Goal: Transaction & Acquisition: Purchase product/service

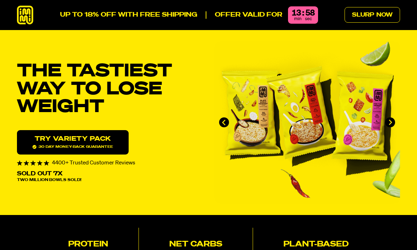
click at [98, 139] on link "Try variety Pack 30 day money-back guarantee" at bounding box center [73, 142] width 112 height 24
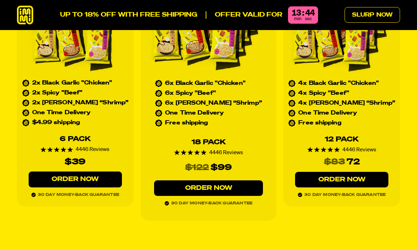
scroll to position [3058, 0]
click at [107, 171] on link "Order Now" at bounding box center [75, 179] width 93 height 16
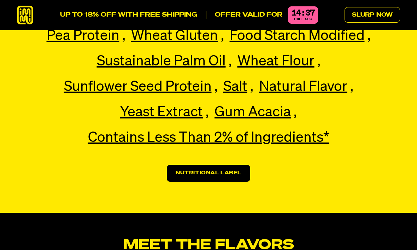
scroll to position [1575, 0]
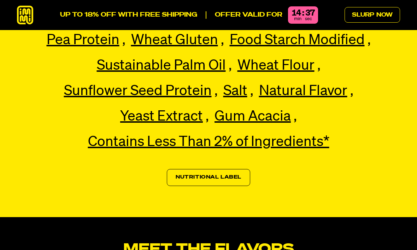
click at [223, 169] on link "Nutritional Label" at bounding box center [208, 177] width 83 height 17
click at [186, 169] on link "Nutritional Label" at bounding box center [208, 177] width 83 height 17
click at [218, 169] on link "Nutritional Label" at bounding box center [208, 177] width 83 height 17
click at [221, 169] on link "Nutritional Label" at bounding box center [208, 177] width 83 height 17
click at [215, 169] on link "Nutritional Label" at bounding box center [208, 177] width 83 height 17
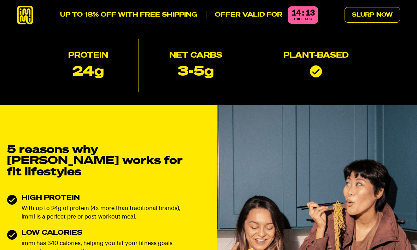
scroll to position [187, 0]
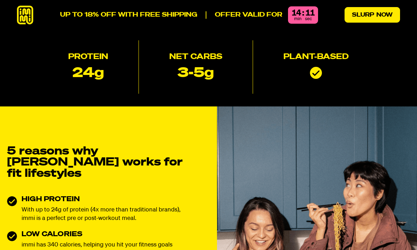
click at [379, 16] on link "Slurp Now" at bounding box center [371, 15] width 55 height 16
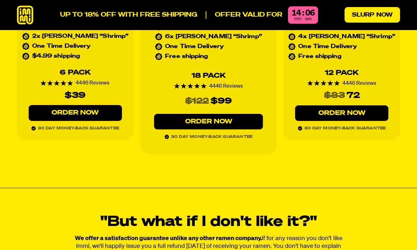
scroll to position [3124, 0]
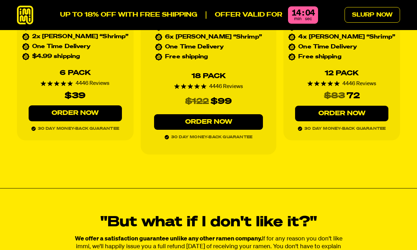
click at [104, 106] on link "Order Now" at bounding box center [75, 113] width 93 height 16
